Goal: Navigation & Orientation: Find specific page/section

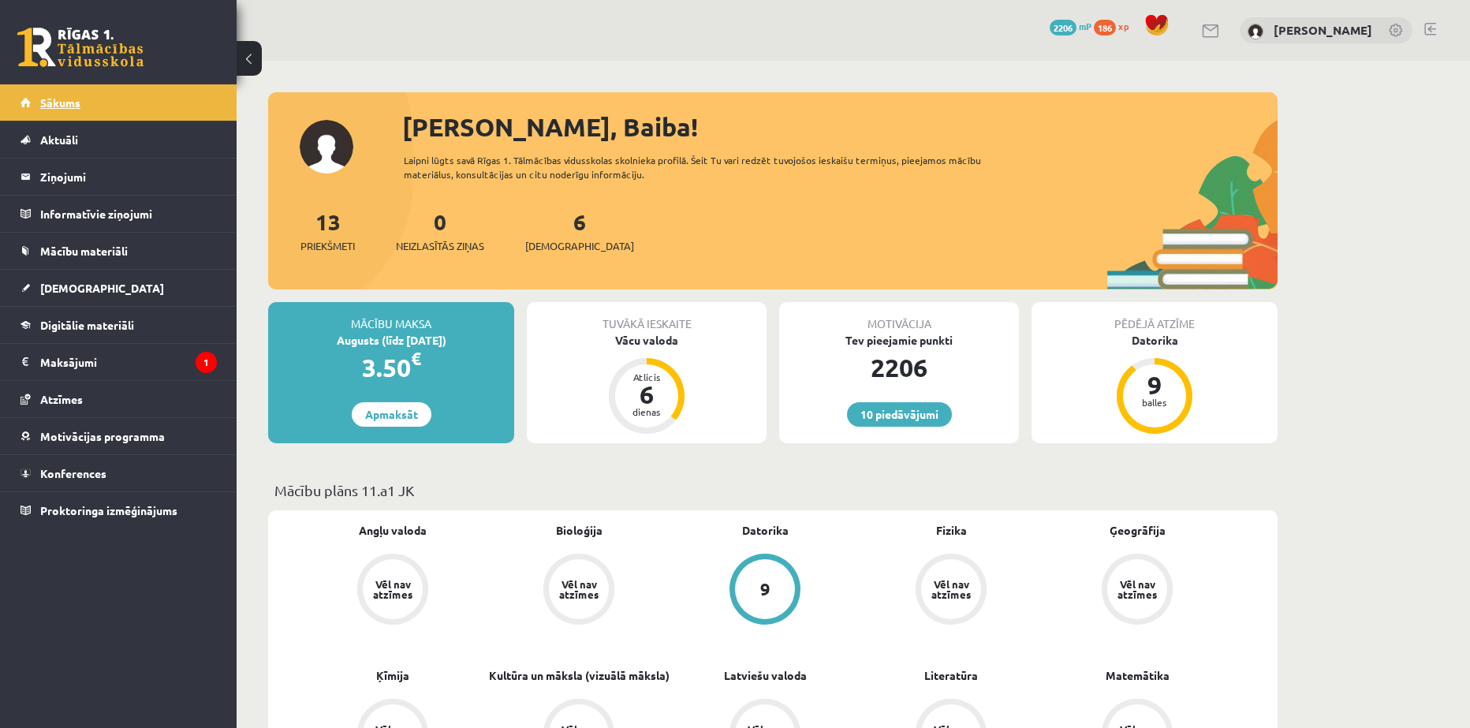
scroll to position [1051, 0]
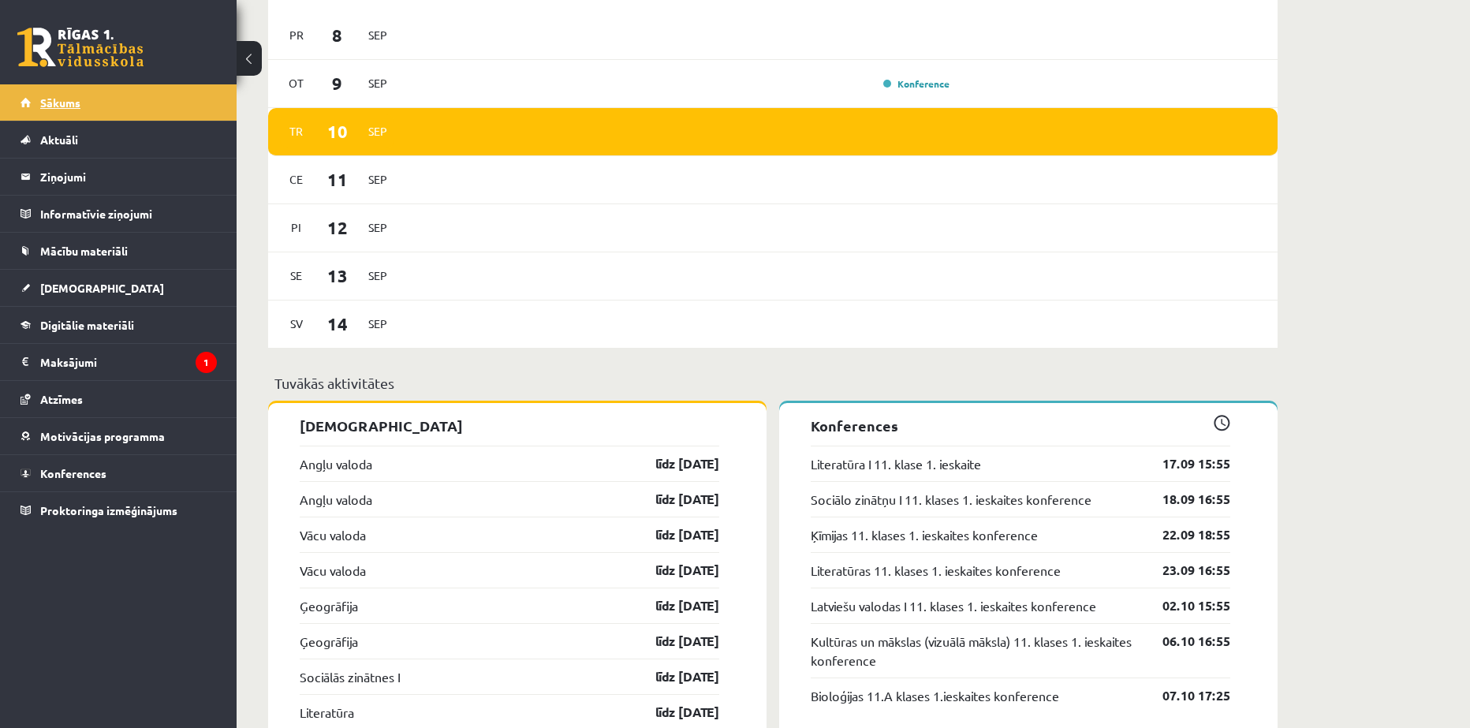
drag, startPoint x: 0, startPoint y: 0, endPoint x: 46, endPoint y: 103, distance: 112.3
click at [46, 103] on span "Sākums" at bounding box center [60, 102] width 40 height 14
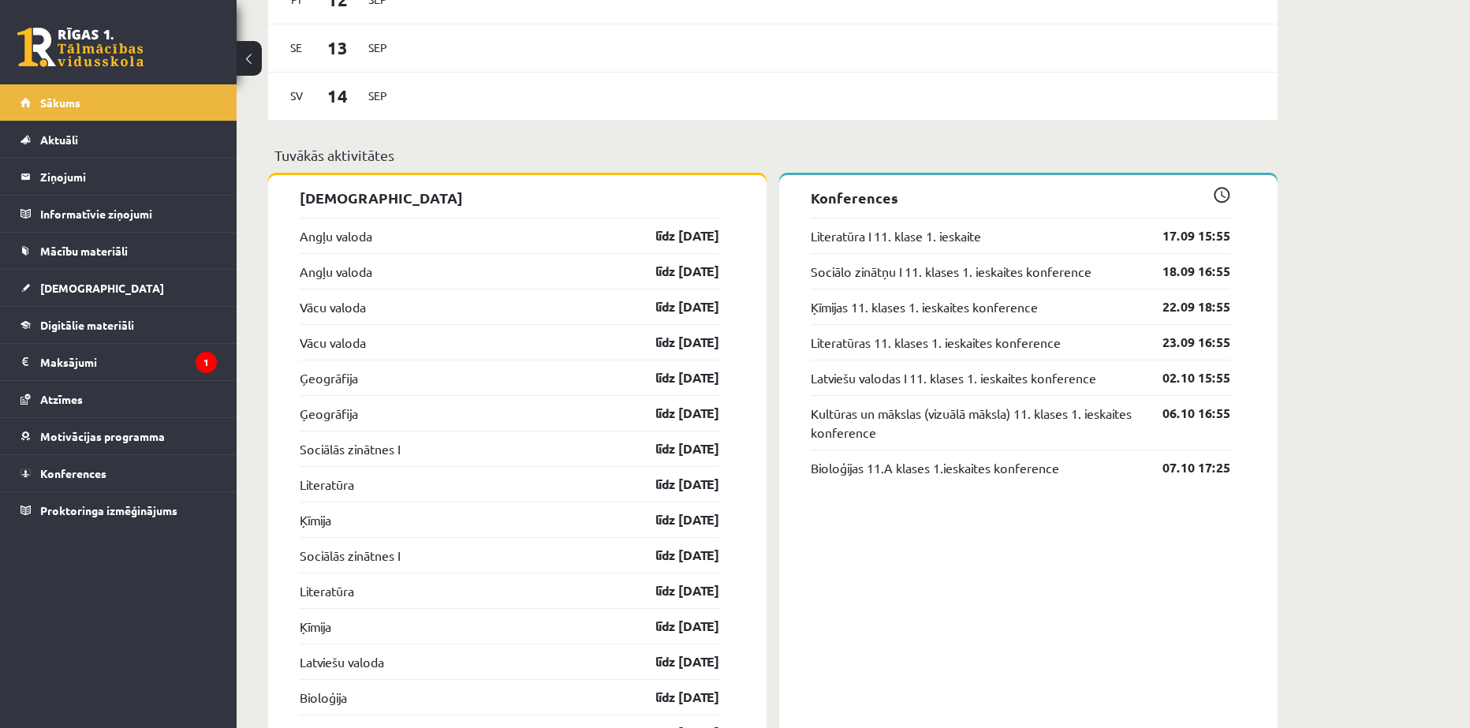
scroll to position [1315, 0]
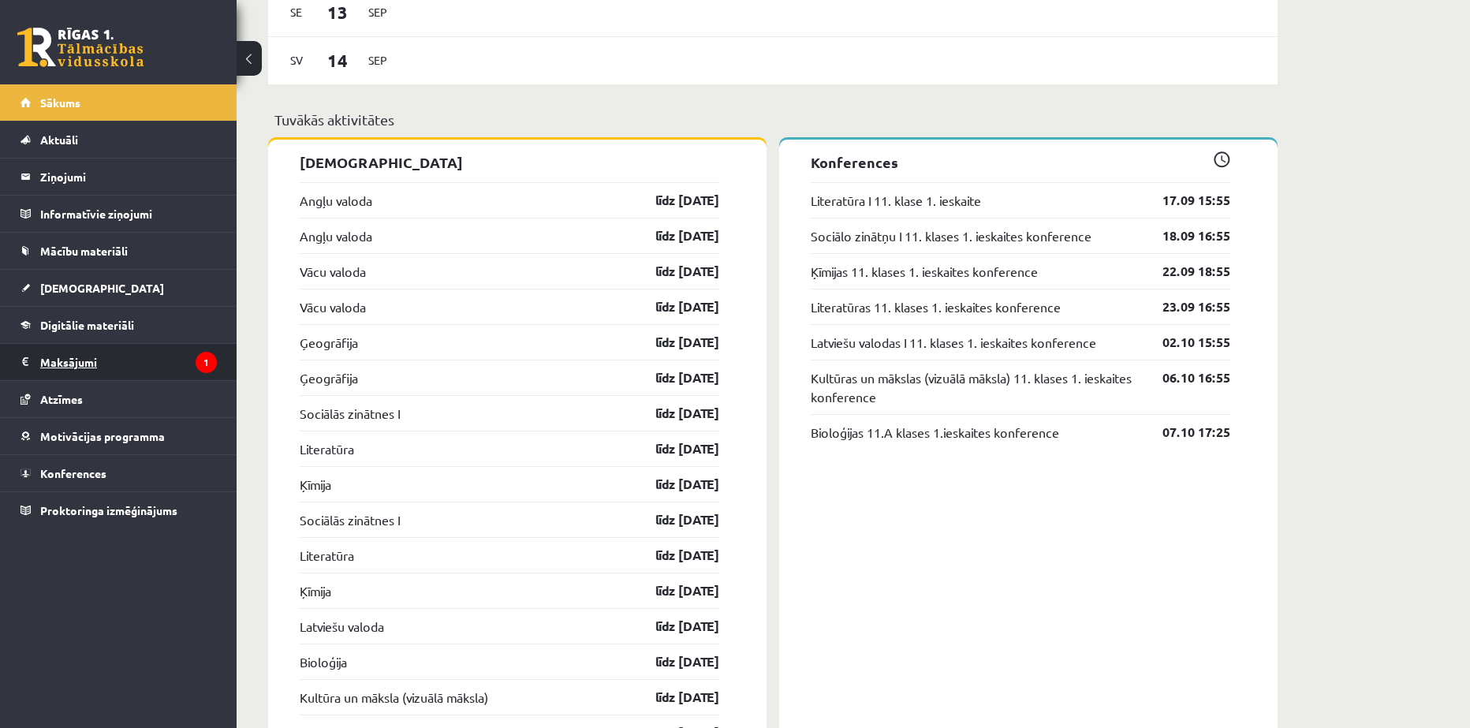
click at [86, 362] on legend "Maksājumi 1" at bounding box center [128, 362] width 177 height 36
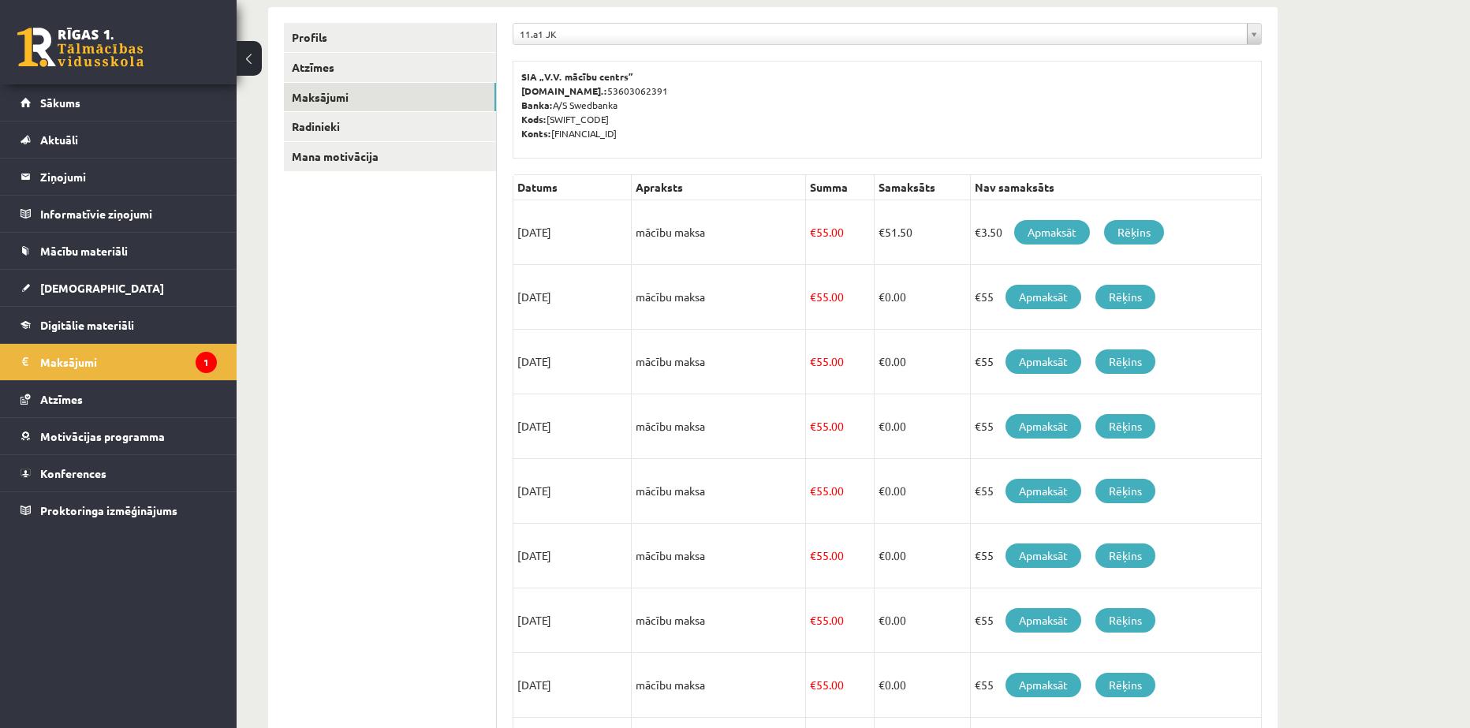
scroll to position [24, 0]
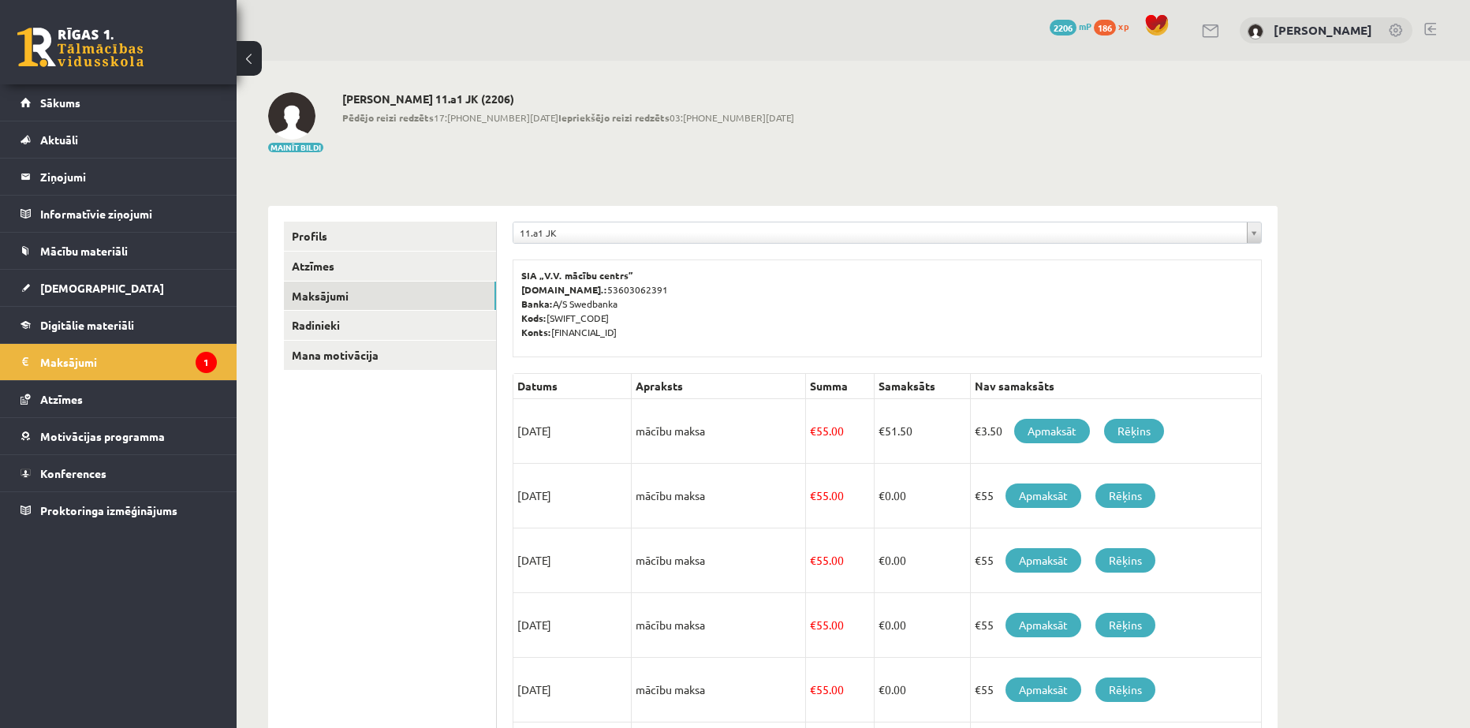
scroll to position [21, 0]
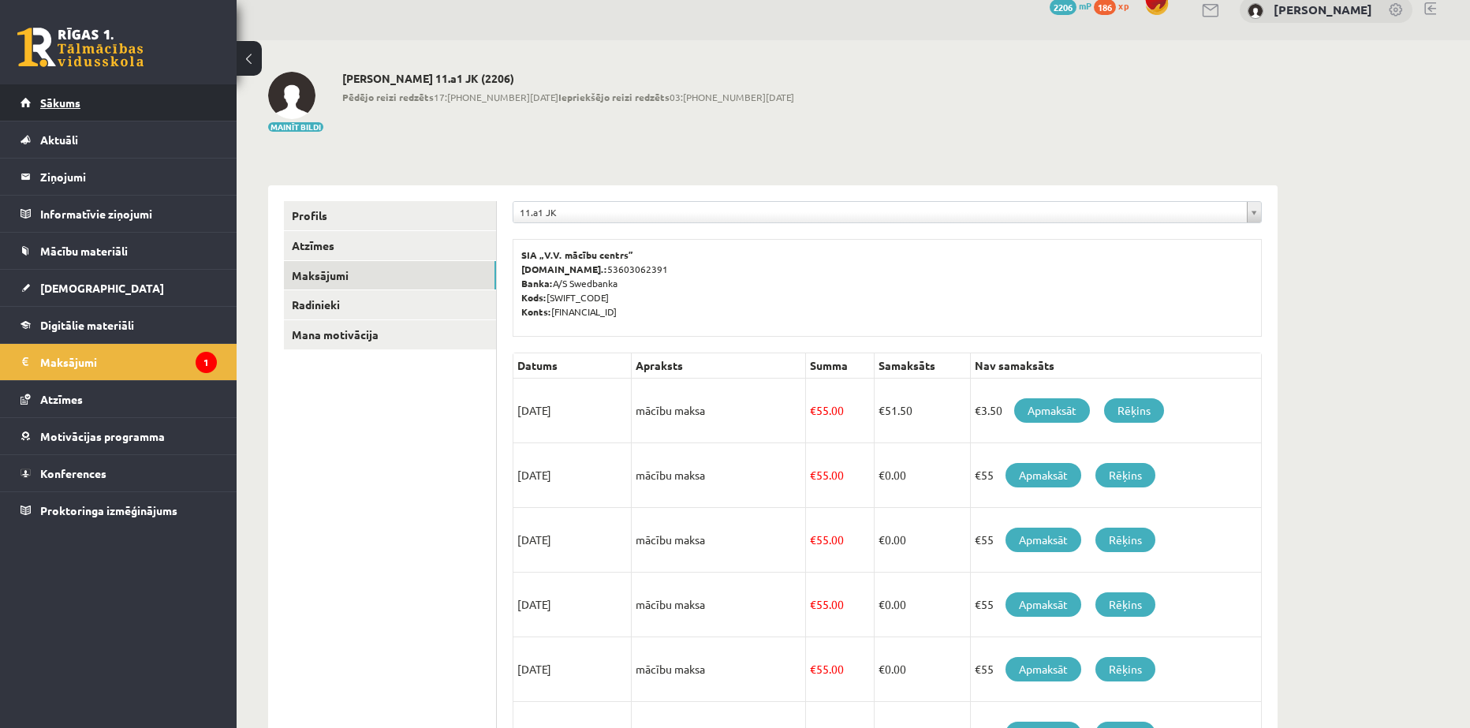
click at [73, 101] on span "Sākums" at bounding box center [60, 102] width 40 height 14
